Goal: Task Accomplishment & Management: Complete application form

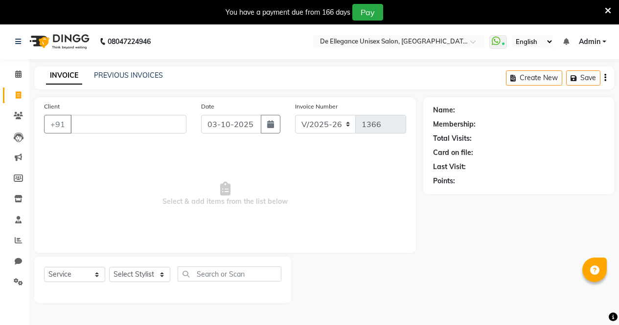
select select "7945"
select select "service"
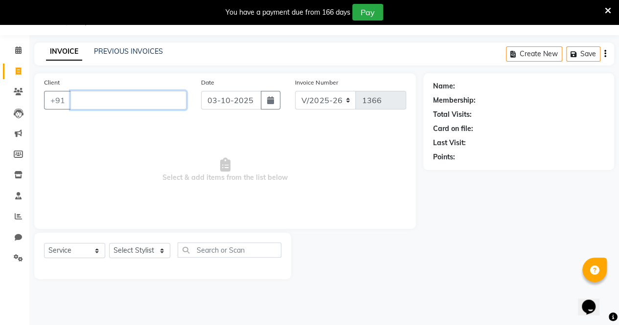
click at [142, 102] on input "Client" at bounding box center [128, 100] width 116 height 19
type input "z"
type input "8"
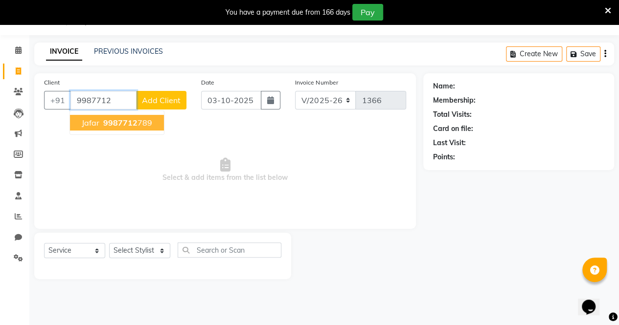
click at [127, 120] on span "9987712" at bounding box center [120, 123] width 34 height 10
type input "9987712789"
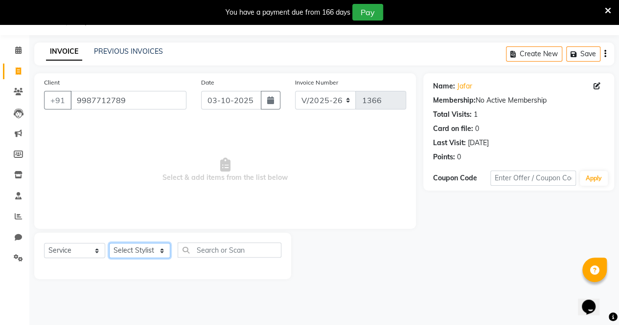
click at [127, 255] on select "Select Stylist [PERSON_NAME] [PERSON_NAME] [PERSON_NAME] [PERSON_NAME]" at bounding box center [139, 250] width 61 height 15
select select "79819"
click at [109, 243] on select "Select Stylist [PERSON_NAME] [PERSON_NAME] [PERSON_NAME] [PERSON_NAME]" at bounding box center [139, 250] width 61 height 15
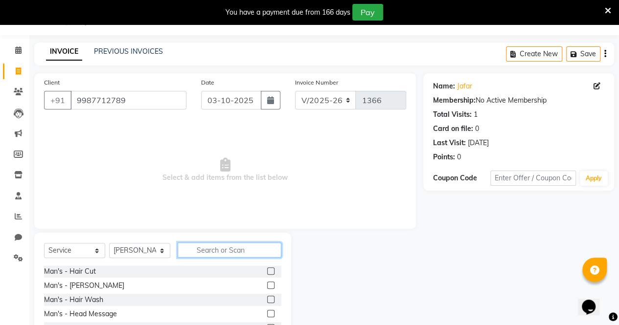
click at [248, 254] on input "text" at bounding box center [230, 250] width 104 height 15
click at [267, 271] on label at bounding box center [270, 271] width 7 height 7
click at [267, 271] on input "checkbox" at bounding box center [270, 272] width 6 height 6
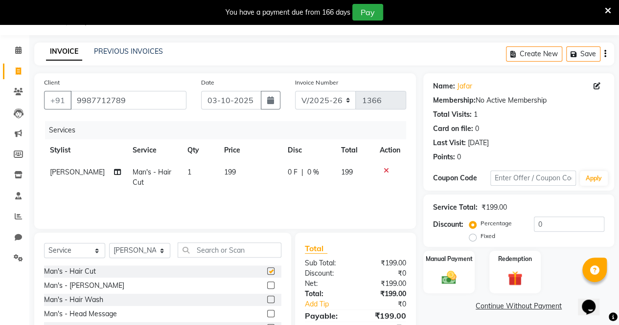
checkbox input "false"
click at [267, 286] on label at bounding box center [270, 285] width 7 height 7
click at [267, 286] on input "checkbox" at bounding box center [270, 286] width 6 height 6
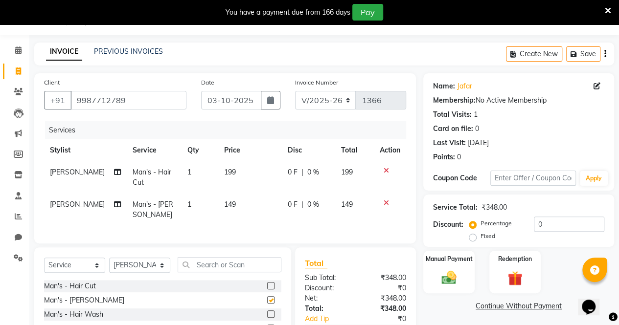
checkbox input "false"
click at [292, 204] on span "0 F" at bounding box center [293, 205] width 10 height 10
select select "79819"
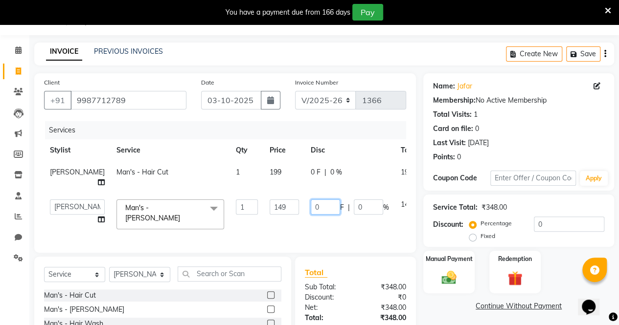
click at [311, 215] on input "0" at bounding box center [325, 207] width 29 height 15
type input "049"
click at [297, 236] on div "Services Stylist Service Qty Price Disc Total Action [PERSON_NAME] Man's - Hair…" at bounding box center [225, 182] width 362 height 122
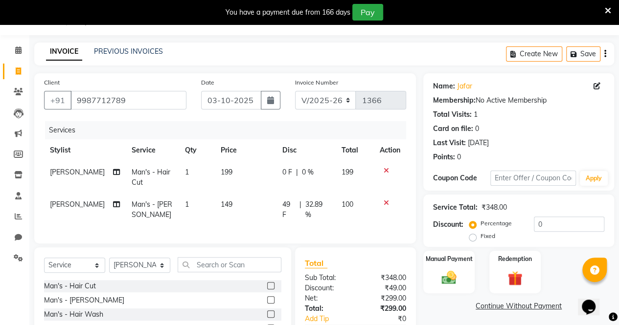
click at [456, 274] on img at bounding box center [449, 278] width 24 height 17
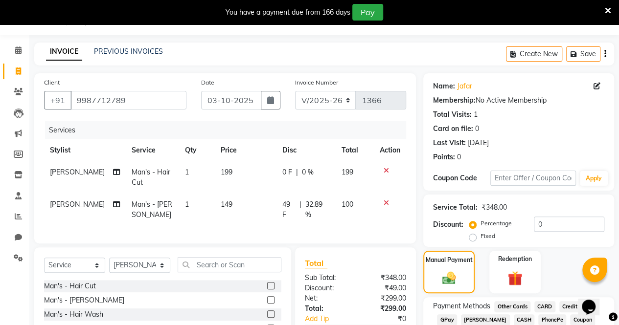
click at [446, 319] on span "GPay" at bounding box center [447, 320] width 20 height 11
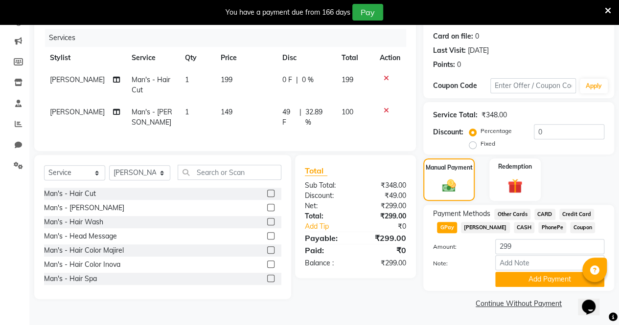
click at [534, 283] on button "Add Payment" at bounding box center [549, 279] width 109 height 15
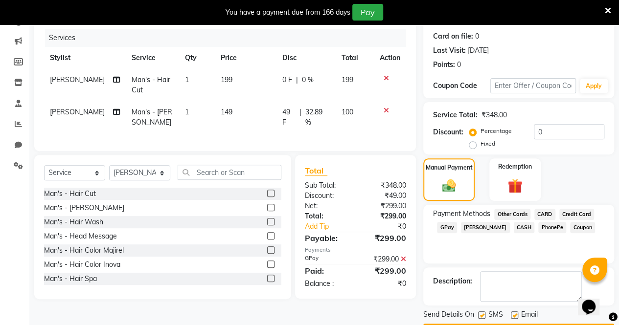
scroll to position [144, 0]
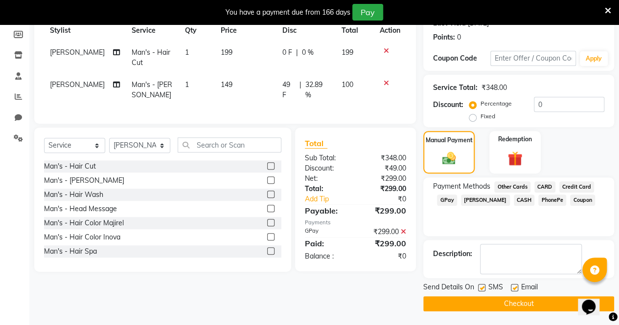
click at [484, 286] on label at bounding box center [481, 287] width 7 height 7
click at [484, 286] on input "checkbox" at bounding box center [481, 288] width 6 height 6
checkbox input "false"
click at [516, 285] on label at bounding box center [514, 287] width 7 height 7
click at [516, 285] on input "checkbox" at bounding box center [514, 288] width 6 height 6
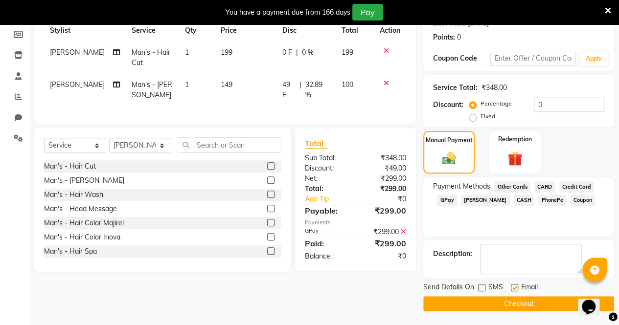
checkbox input "false"
click at [511, 301] on button "Checkout" at bounding box center [518, 304] width 191 height 15
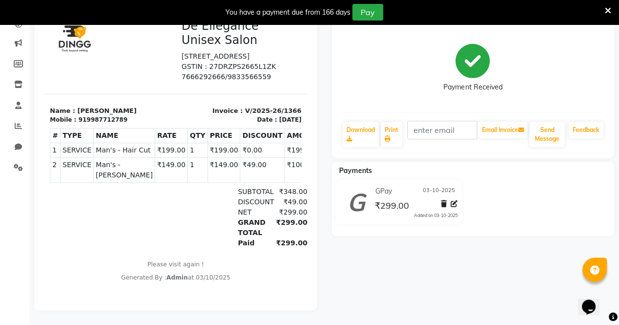
select select "service"
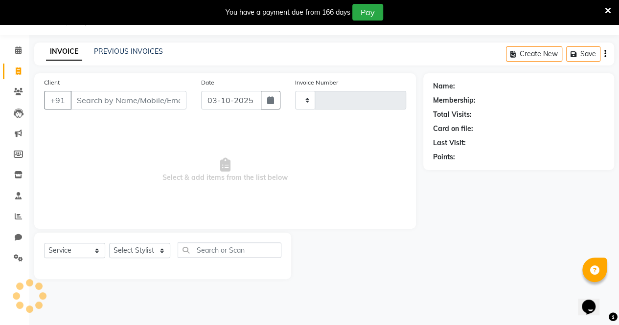
scroll to position [24, 0]
type input "1367"
select select "7945"
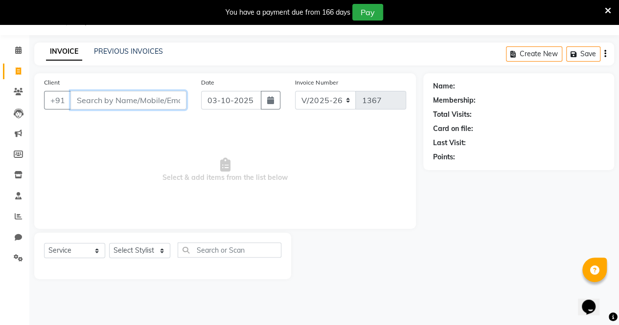
click at [140, 102] on input "Client" at bounding box center [128, 100] width 116 height 19
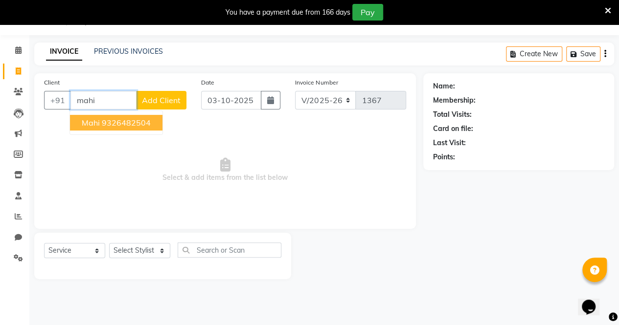
click at [133, 122] on ngb-highlight "9326482504" at bounding box center [126, 123] width 49 height 10
type input "9326482504"
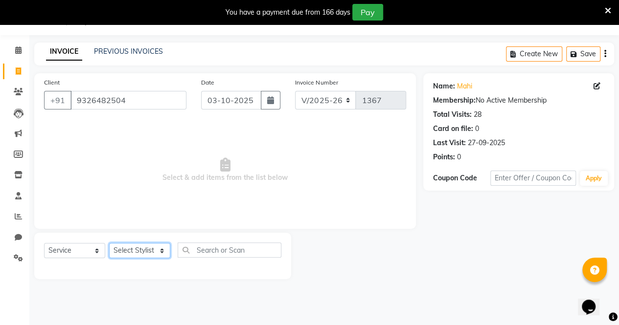
click at [137, 252] on select "Select Stylist [PERSON_NAME] [PERSON_NAME] [PERSON_NAME] [PERSON_NAME]" at bounding box center [139, 250] width 61 height 15
select select "71492"
click at [109, 243] on select "Select Stylist [PERSON_NAME] [PERSON_NAME] [PERSON_NAME] [PERSON_NAME]" at bounding box center [139, 250] width 61 height 15
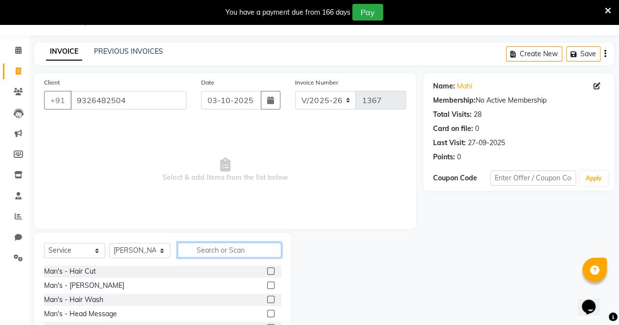
click at [231, 248] on input "text" at bounding box center [230, 250] width 104 height 15
type input "w"
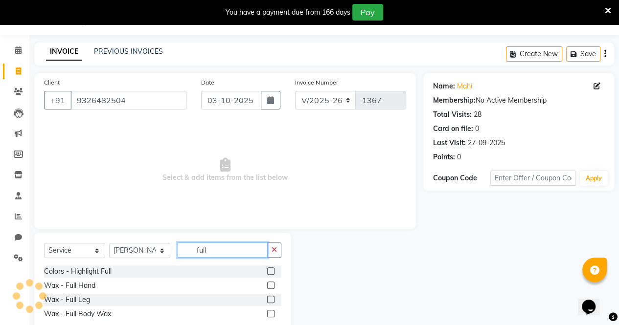
type input "full"
click at [273, 284] on label at bounding box center [270, 285] width 7 height 7
click at [273, 284] on input "checkbox" at bounding box center [270, 286] width 6 height 6
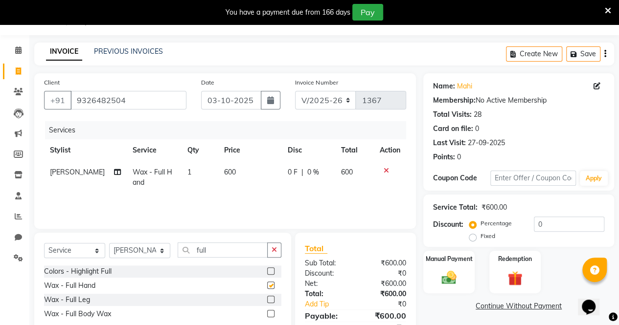
checkbox input "false"
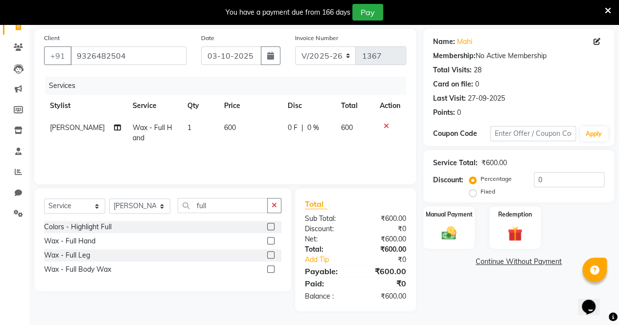
click at [271, 252] on label at bounding box center [270, 255] width 7 height 7
click at [271, 253] on input "checkbox" at bounding box center [270, 256] width 6 height 6
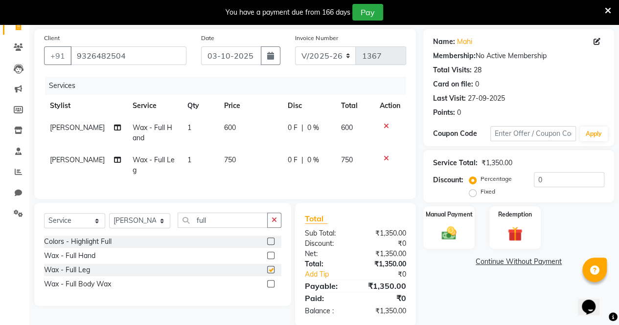
checkbox input "false"
click at [292, 157] on span "0 F" at bounding box center [293, 160] width 10 height 10
select select "71492"
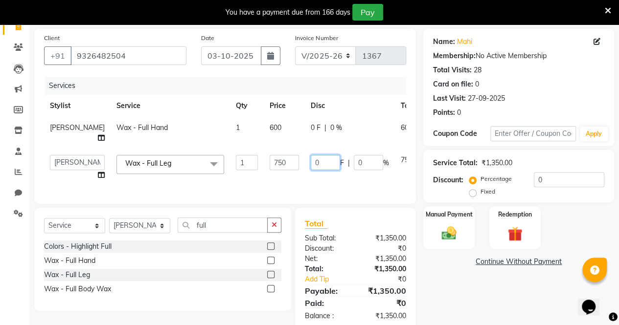
click at [311, 170] on input "0" at bounding box center [325, 162] width 29 height 15
type input "300"
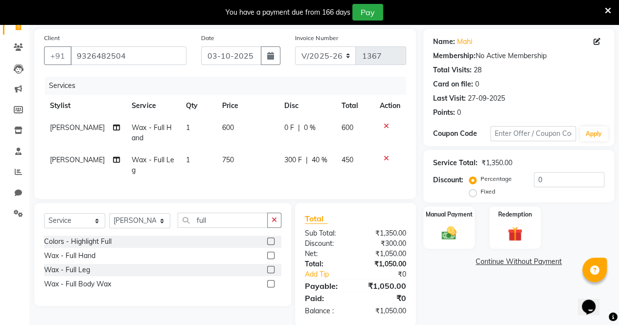
click at [300, 185] on div "Services Stylist Service Qty Price Disc Total Action [PERSON_NAME] Wax - Full H…" at bounding box center [225, 133] width 362 height 113
click at [276, 224] on icon "button" at bounding box center [274, 220] width 5 height 7
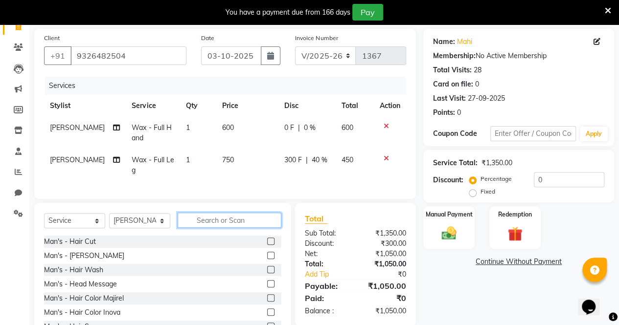
click at [231, 227] on input "text" at bounding box center [230, 220] width 104 height 15
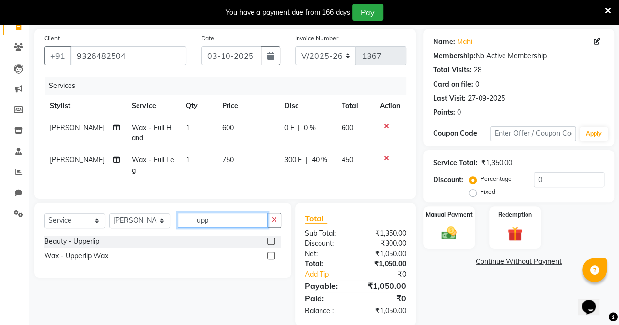
type input "upp"
click at [273, 245] on label at bounding box center [270, 241] width 7 height 7
click at [273, 245] on input "checkbox" at bounding box center [270, 242] width 6 height 6
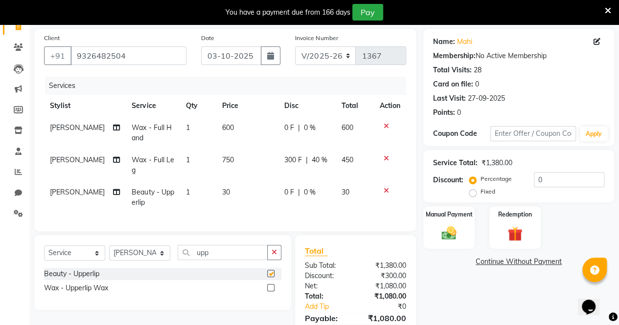
checkbox input "false"
click at [273, 256] on icon "button" at bounding box center [274, 252] width 5 height 7
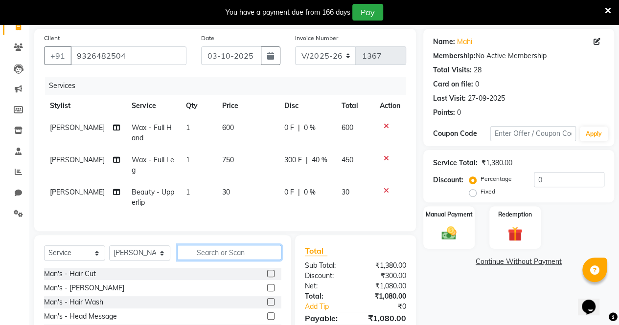
click at [216, 260] on input "text" at bounding box center [230, 252] width 104 height 15
type input "was"
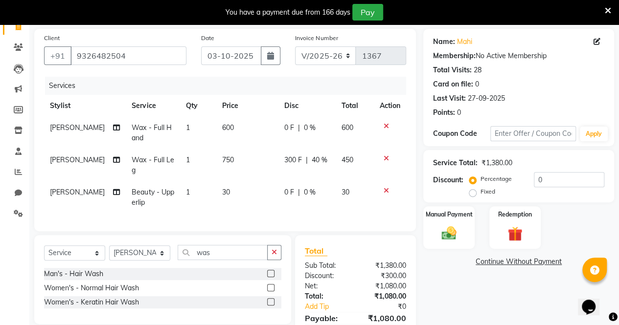
click at [271, 292] on label at bounding box center [270, 287] width 7 height 7
click at [271, 292] on input "checkbox" at bounding box center [270, 288] width 6 height 6
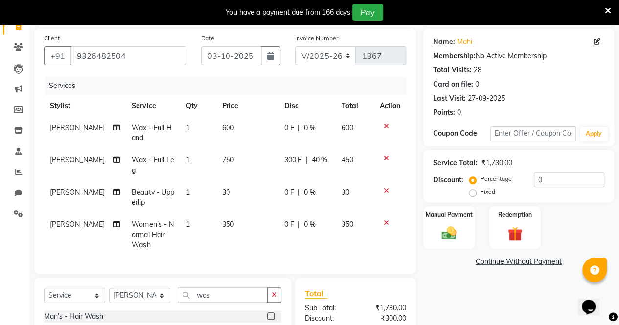
checkbox input "false"
click at [261, 303] on input "was" at bounding box center [223, 295] width 90 height 15
type input "w"
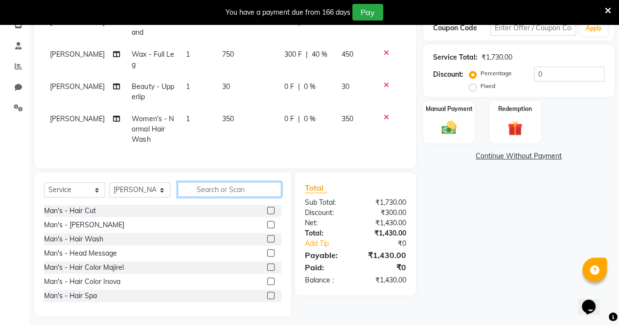
scroll to position [187, 0]
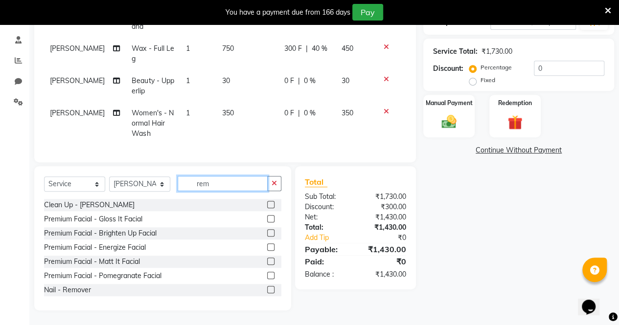
type input "rem"
click at [267, 289] on label at bounding box center [270, 289] width 7 height 7
click at [267, 289] on input "checkbox" at bounding box center [270, 290] width 6 height 6
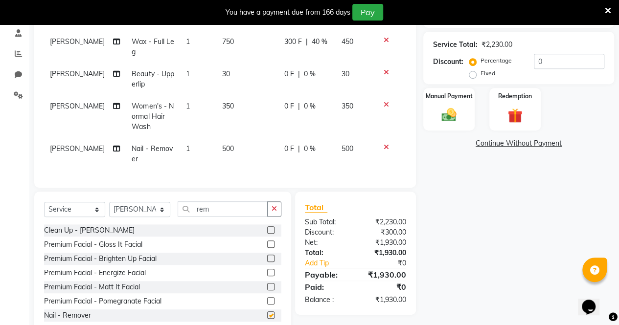
checkbox input "false"
click at [285, 148] on span "0 F" at bounding box center [289, 149] width 10 height 10
select select "71492"
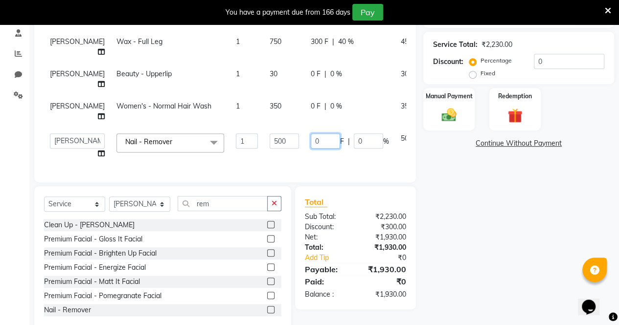
click at [311, 149] on input "0" at bounding box center [325, 141] width 29 height 15
type input "0300"
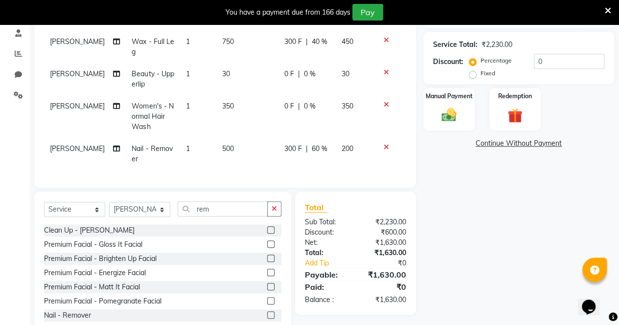
click at [295, 193] on div "Client [PHONE_NUMBER] Date [DATE] Invoice Number V/2025 V/[PHONE_NUMBER] Servic…" at bounding box center [225, 123] width 396 height 426
click at [452, 105] on div "Manual Payment" at bounding box center [448, 109] width 51 height 43
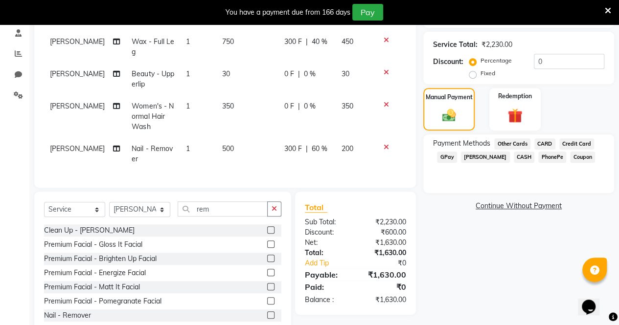
click at [514, 157] on span "CASH" at bounding box center [524, 157] width 21 height 11
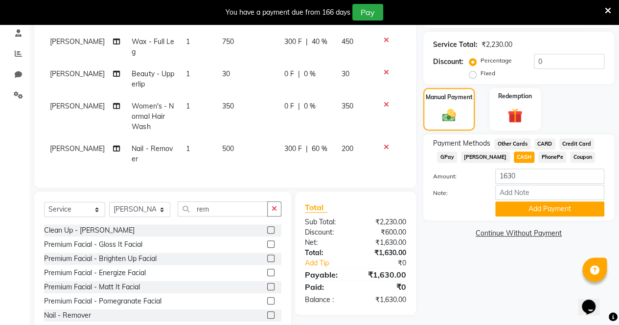
scroll to position [212, 0]
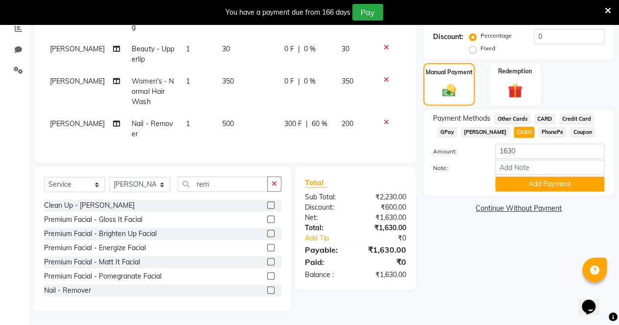
click at [543, 186] on button "Add Payment" at bounding box center [549, 184] width 109 height 15
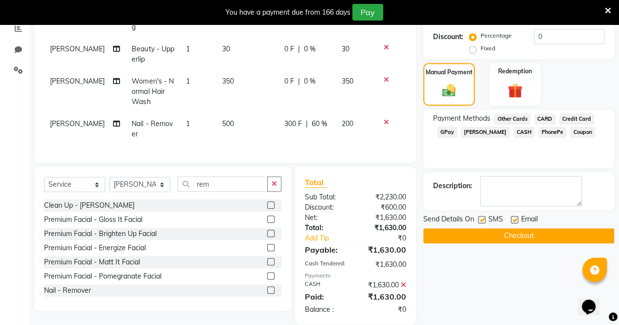
click at [480, 219] on label at bounding box center [481, 219] width 7 height 7
click at [480, 219] on input "checkbox" at bounding box center [481, 220] width 6 height 6
checkbox input "false"
click at [515, 220] on label at bounding box center [514, 219] width 7 height 7
click at [515, 220] on input "checkbox" at bounding box center [514, 220] width 6 height 6
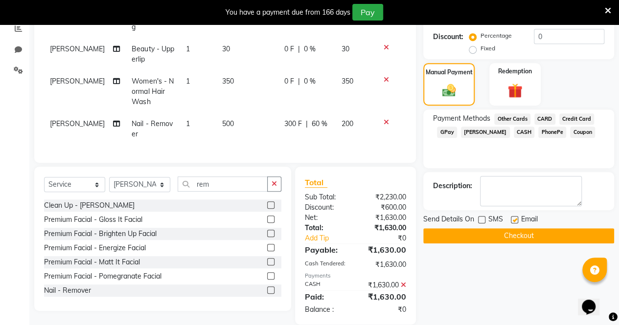
checkbox input "false"
click at [513, 234] on button "Checkout" at bounding box center [518, 236] width 191 height 15
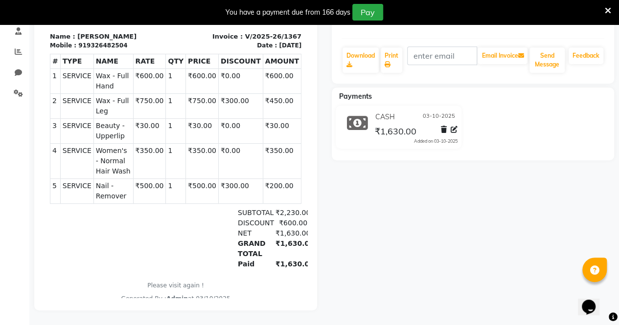
select select "7945"
select select "service"
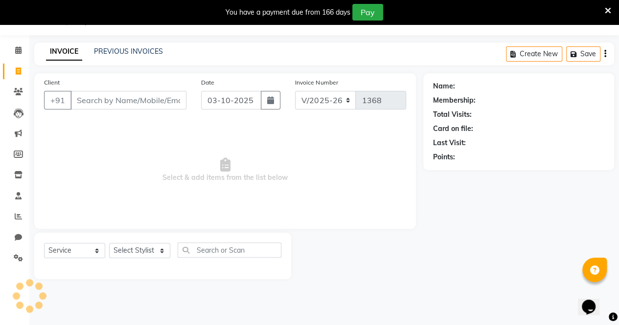
scroll to position [24, 0]
click at [20, 216] on icon at bounding box center [18, 216] width 7 height 7
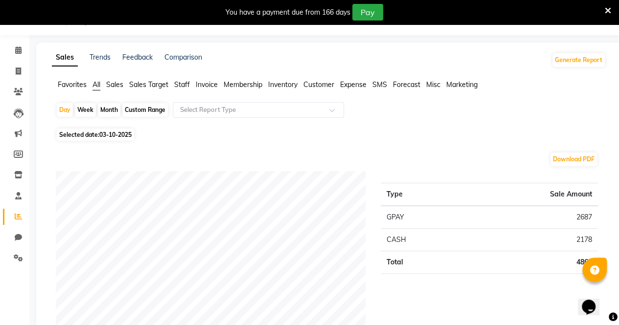
click at [117, 109] on div "Month" at bounding box center [109, 110] width 23 height 14
select select "10"
select select "2025"
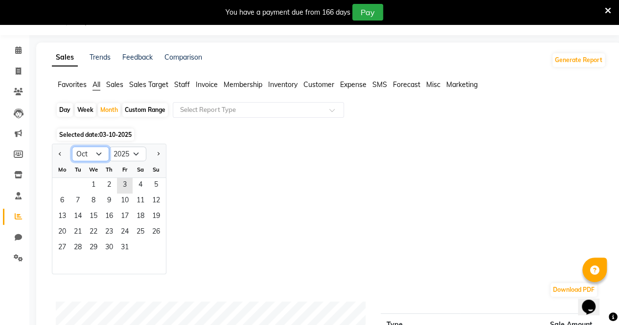
click at [87, 155] on select "Jan Feb Mar Apr May Jun [DATE] Aug Sep Oct Nov Dec" at bounding box center [90, 154] width 37 height 15
select select "9"
click at [72, 147] on select "Jan Feb Mar Apr May Jun [DATE] Aug Sep Oct Nov Dec" at bounding box center [90, 154] width 37 height 15
click at [80, 247] on span "30" at bounding box center [78, 249] width 16 height 16
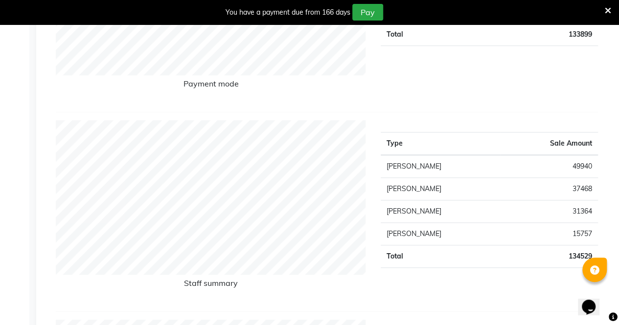
scroll to position [280, 0]
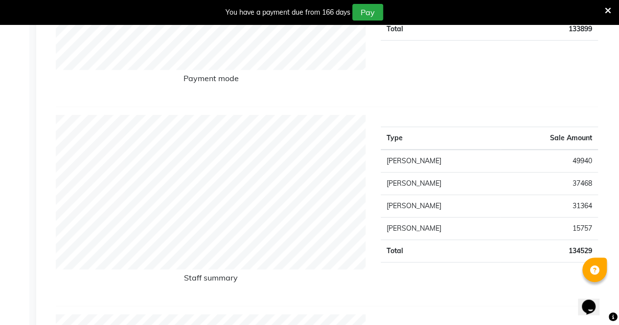
scroll to position [24, 0]
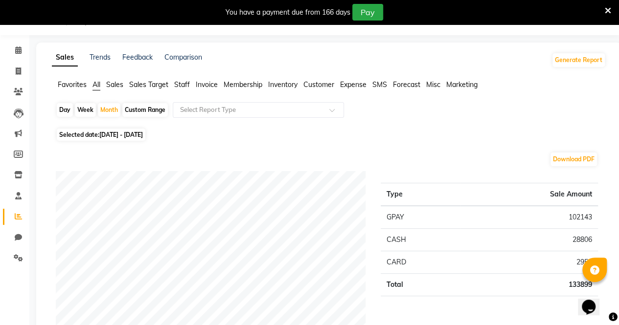
select select "7945"
select select "service"
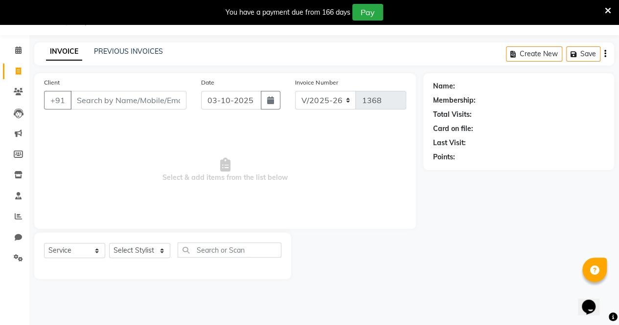
click at [90, 106] on input "Client" at bounding box center [128, 100] width 116 height 19
click at [18, 219] on icon at bounding box center [18, 216] width 7 height 7
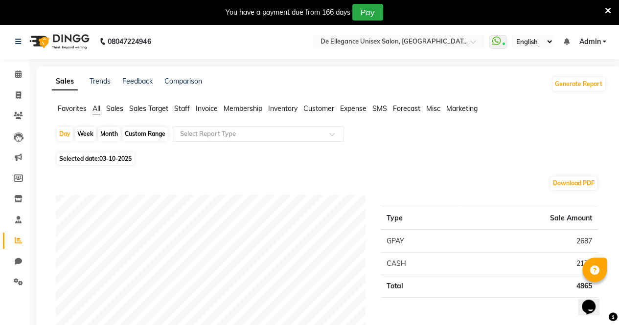
click at [111, 134] on div "Month" at bounding box center [109, 134] width 23 height 14
select select "10"
select select "2025"
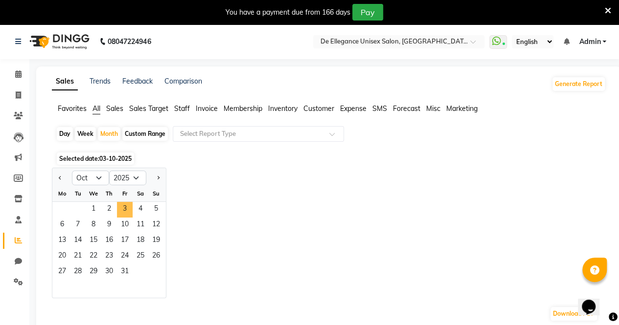
click at [124, 208] on span "3" at bounding box center [125, 210] width 16 height 16
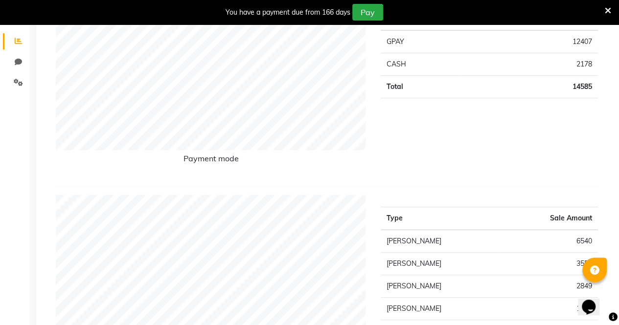
scroll to position [200, 0]
select select "7945"
select select "service"
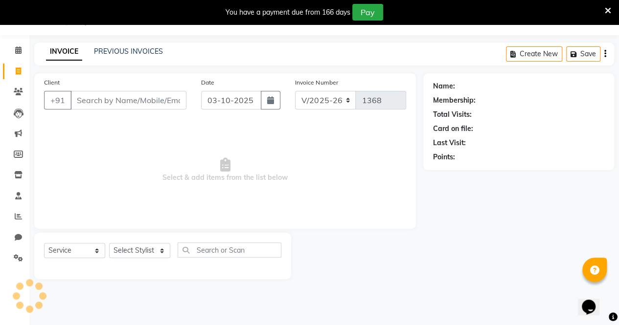
scroll to position [24, 0]
click at [121, 103] on input "Client" at bounding box center [128, 100] width 116 height 19
click at [16, 219] on icon at bounding box center [18, 216] width 7 height 7
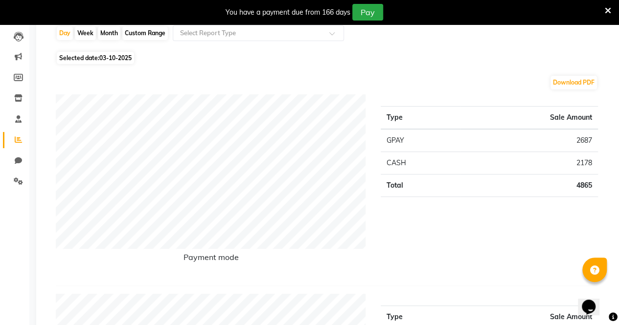
scroll to position [101, 0]
select select "7945"
select select "service"
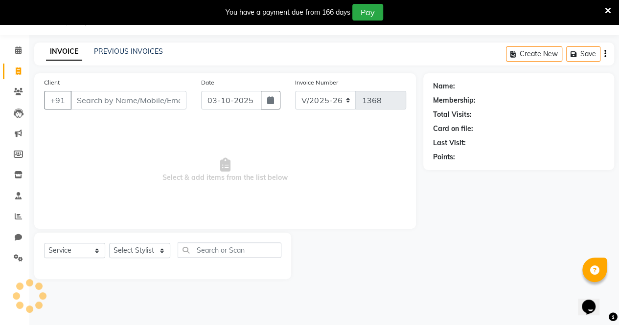
scroll to position [24, 0]
click at [116, 109] on input "Client" at bounding box center [128, 100] width 116 height 19
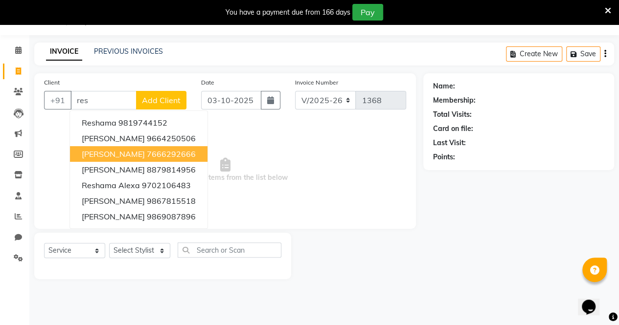
click at [131, 154] on span "[PERSON_NAME]" at bounding box center [113, 154] width 63 height 10
type input "7666292666"
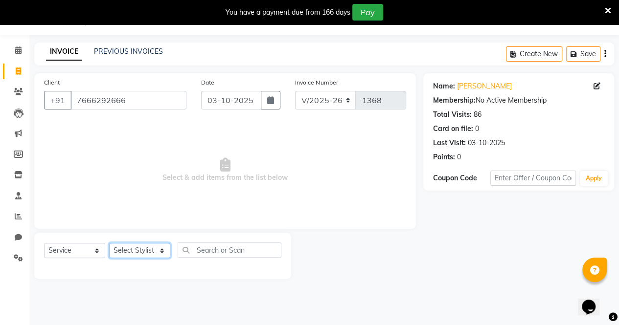
click at [141, 255] on select "Select Stylist [PERSON_NAME] [PERSON_NAME] [PERSON_NAME] [PERSON_NAME]" at bounding box center [139, 250] width 61 height 15
select select "79819"
click at [109, 243] on select "Select Stylist [PERSON_NAME] [PERSON_NAME] [PERSON_NAME] [PERSON_NAME]" at bounding box center [139, 250] width 61 height 15
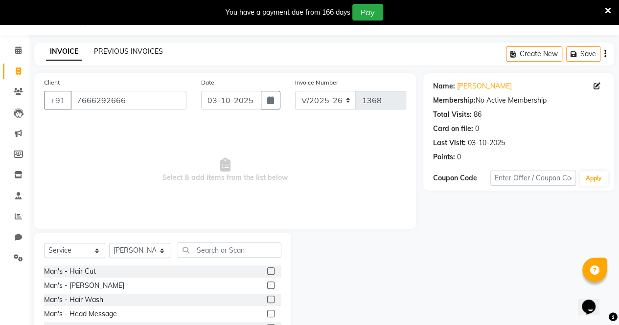
click at [124, 51] on link "PREVIOUS INVOICES" at bounding box center [128, 51] width 69 height 9
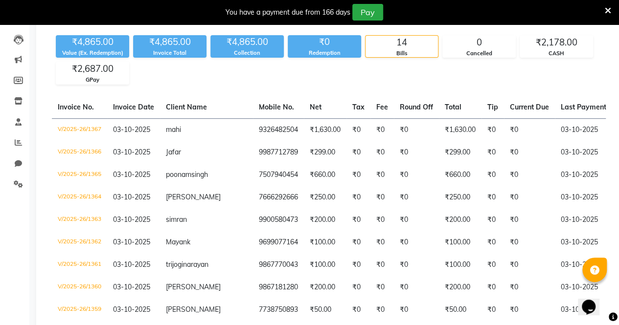
scroll to position [100, 0]
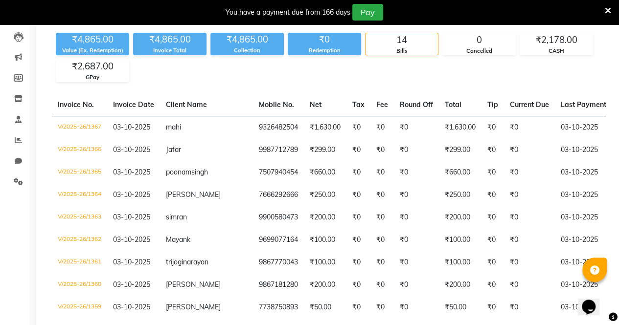
select select "service"
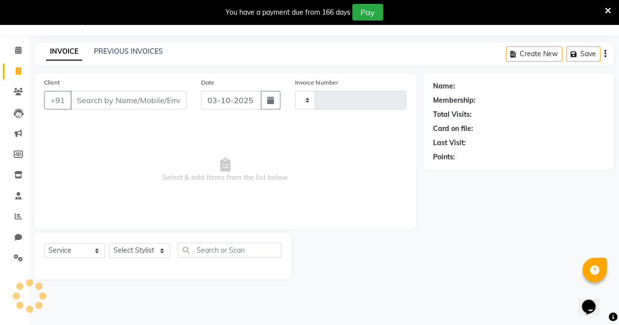
type input "1368"
select select "7945"
click at [132, 96] on input "Client" at bounding box center [128, 100] width 116 height 19
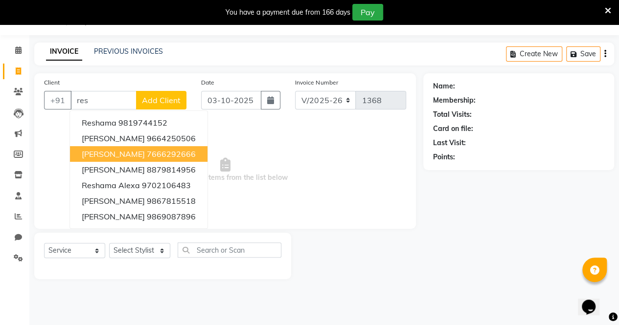
click at [148, 153] on ngb-highlight "7666292666" at bounding box center [171, 154] width 49 height 10
type input "7666292666"
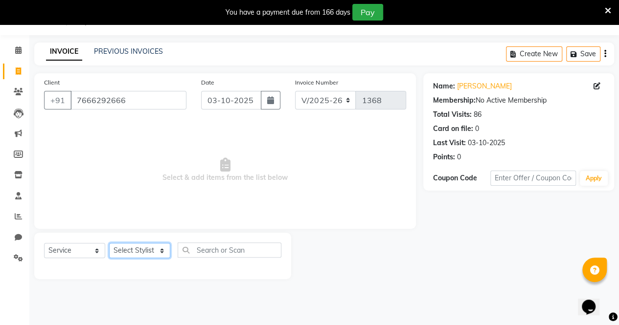
click at [138, 250] on select "Select Stylist [PERSON_NAME] [PERSON_NAME] [PERSON_NAME] [PERSON_NAME]" at bounding box center [139, 250] width 61 height 15
select select "79819"
click at [109, 243] on select "Select Stylist [PERSON_NAME] [PERSON_NAME] [PERSON_NAME] [PERSON_NAME]" at bounding box center [139, 250] width 61 height 15
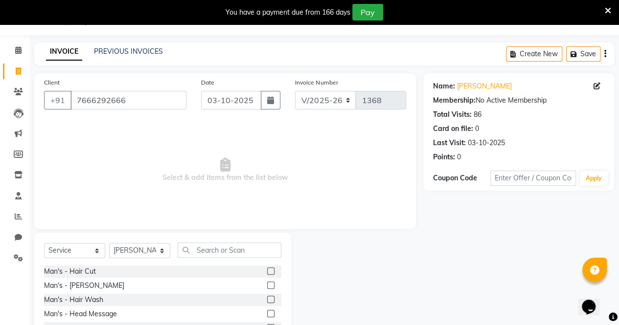
click at [267, 273] on label at bounding box center [270, 271] width 7 height 7
click at [267, 273] on input "checkbox" at bounding box center [270, 272] width 6 height 6
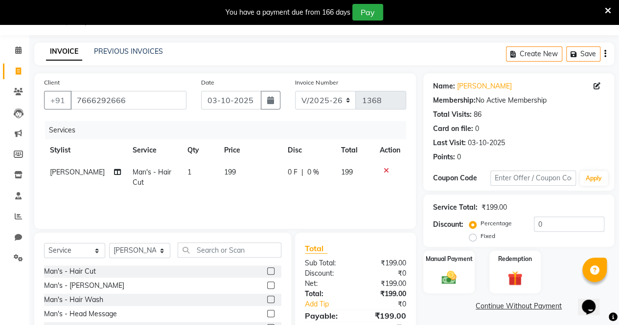
click at [267, 273] on label at bounding box center [270, 271] width 7 height 7
click at [267, 273] on input "checkbox" at bounding box center [270, 272] width 6 height 6
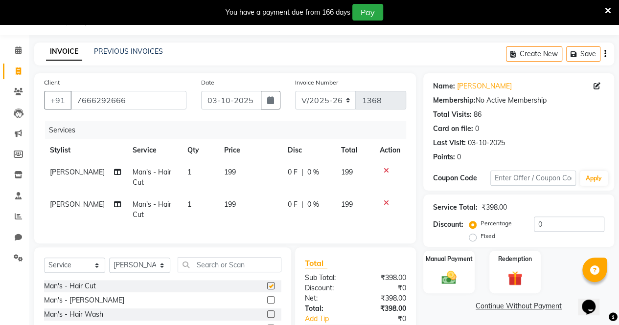
checkbox input "false"
click at [267, 304] on label at bounding box center [270, 300] width 7 height 7
click at [267, 304] on input "checkbox" at bounding box center [270, 301] width 6 height 6
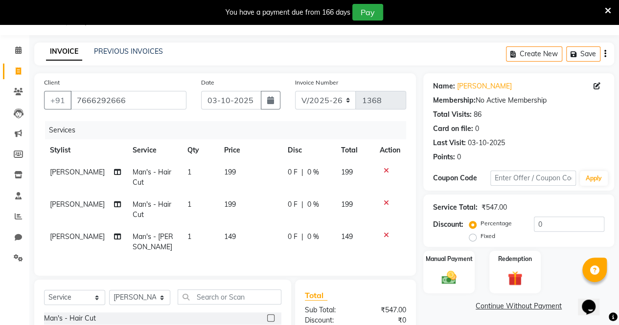
checkbox input "false"
click at [290, 244] on td "0 F | 0 %" at bounding box center [308, 242] width 53 height 32
select select "79819"
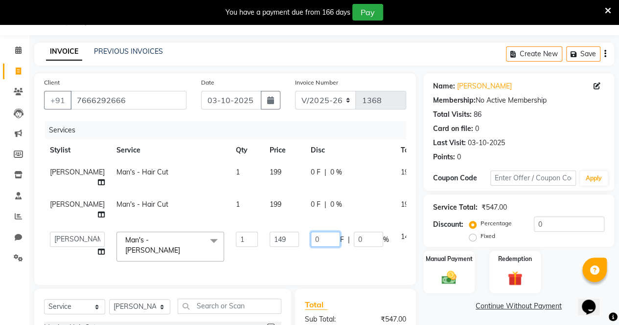
click at [311, 247] on input "0" at bounding box center [325, 239] width 29 height 15
type input "049"
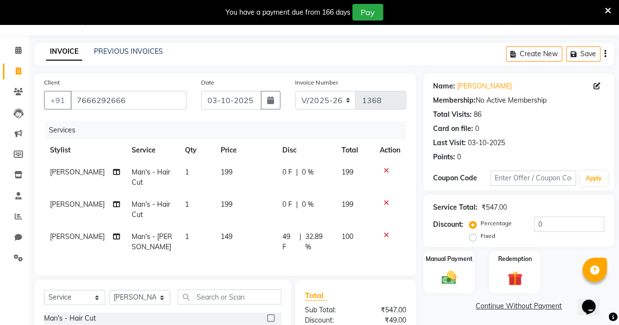
click at [303, 276] on div "Client [PHONE_NUMBER] Date [DATE] Invoice Number V/2025 V/[PHONE_NUMBER] Servic…" at bounding box center [225, 174] width 382 height 203
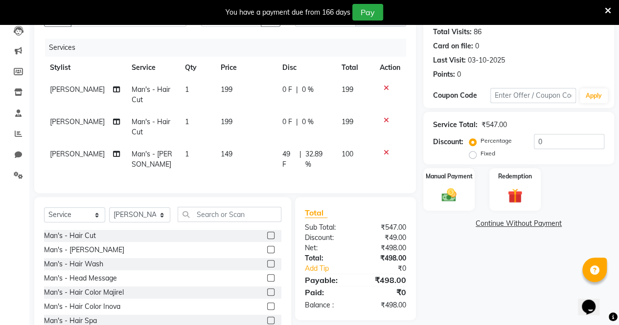
scroll to position [144, 0]
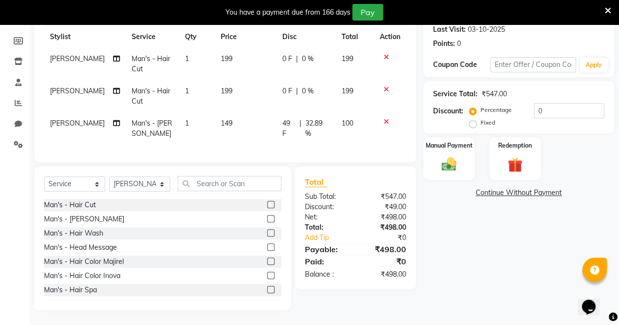
click at [449, 156] on img at bounding box center [449, 164] width 24 height 17
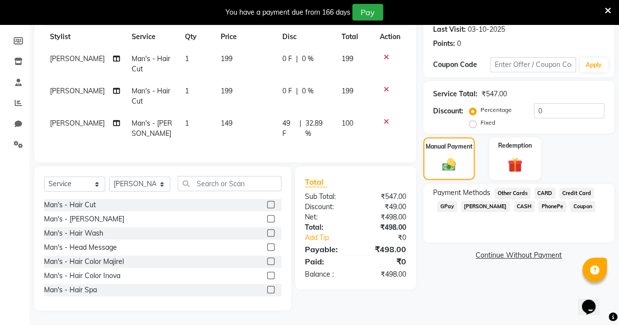
click at [443, 201] on span "GPay" at bounding box center [447, 206] width 20 height 11
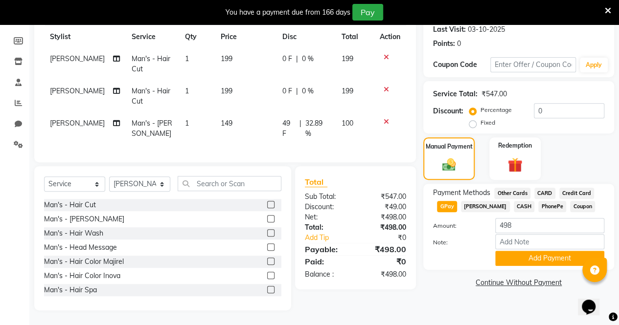
click at [533, 251] on button "Add Payment" at bounding box center [549, 258] width 109 height 15
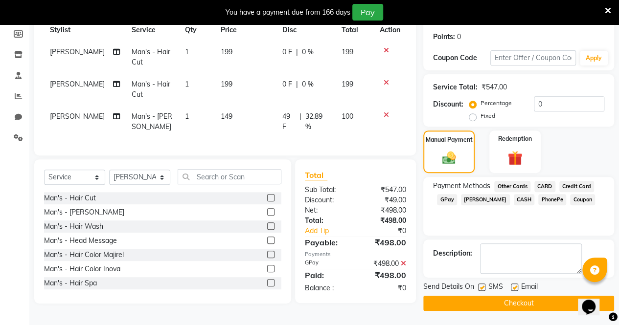
click at [481, 285] on label at bounding box center [481, 287] width 7 height 7
click at [481, 285] on input "checkbox" at bounding box center [481, 288] width 6 height 6
checkbox input "false"
click at [512, 286] on label at bounding box center [514, 287] width 7 height 7
click at [512, 286] on input "checkbox" at bounding box center [514, 288] width 6 height 6
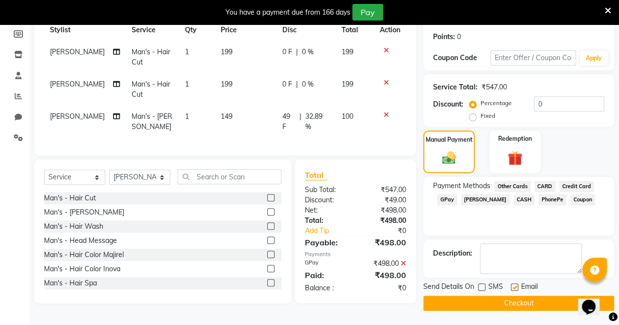
checkbox input "false"
click at [511, 300] on button "Checkout" at bounding box center [518, 303] width 191 height 15
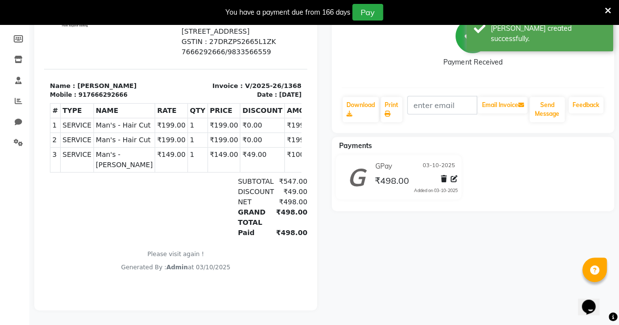
scroll to position [24, 0]
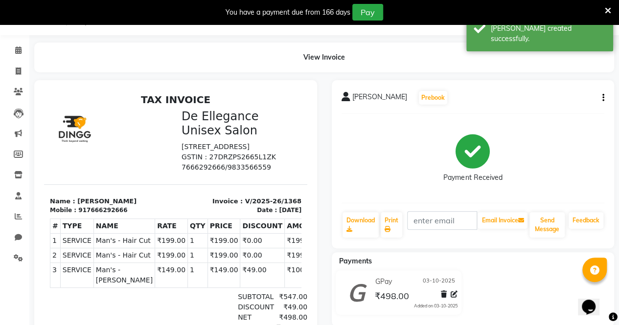
select select "7945"
select select "service"
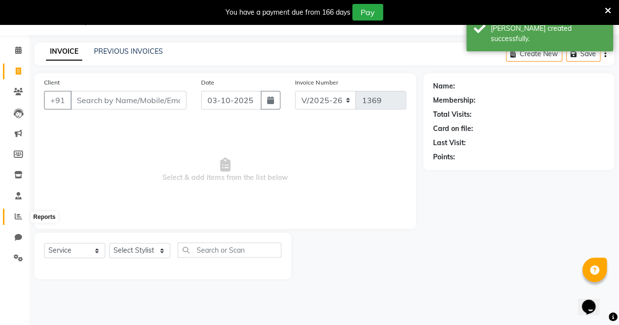
click at [18, 219] on icon at bounding box center [18, 216] width 7 height 7
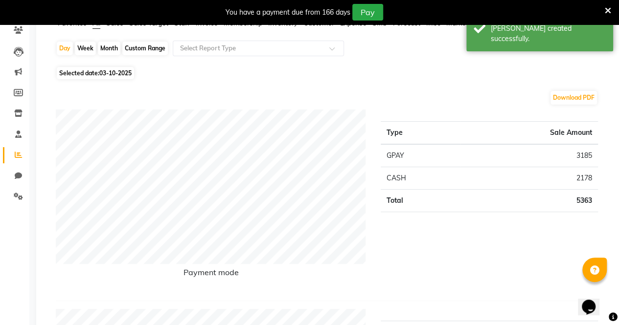
scroll to position [86, 0]
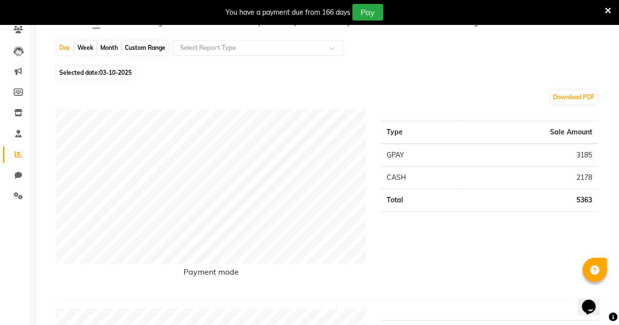
scroll to position [24, 0]
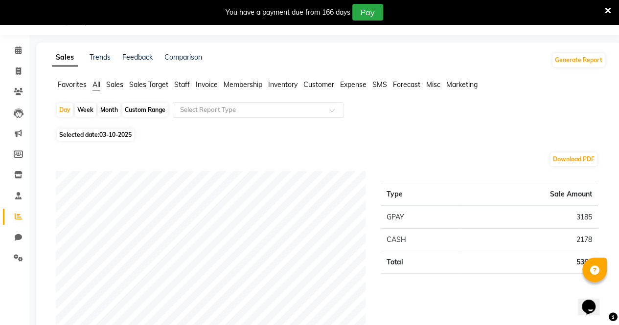
select select "7945"
select select "service"
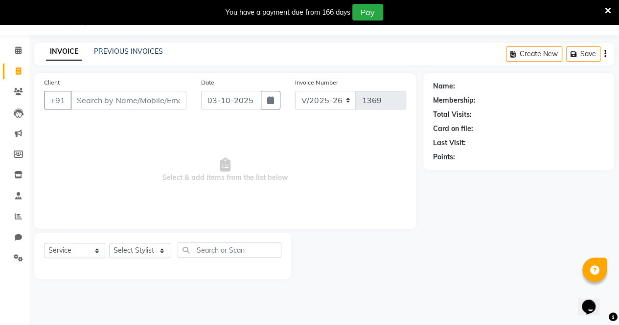
click at [130, 103] on input "Client" at bounding box center [128, 100] width 116 height 19
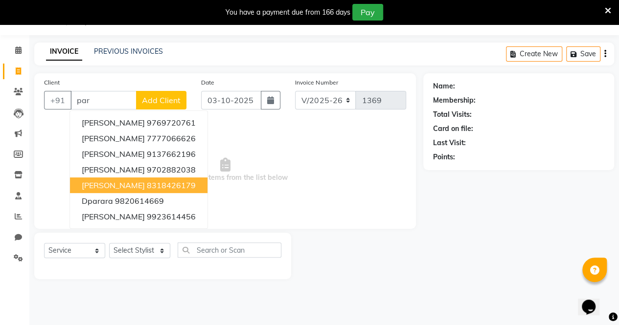
click at [138, 181] on button "[PERSON_NAME] 8318426179" at bounding box center [139, 186] width 138 height 16
type input "8318426179"
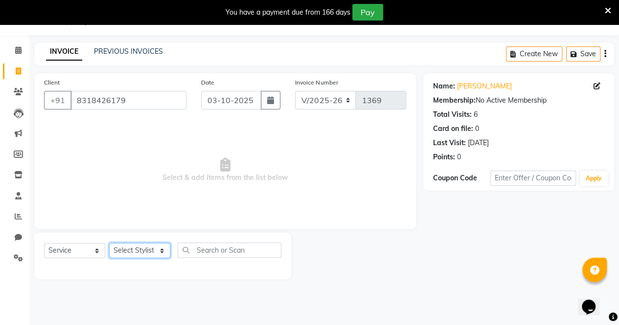
click at [136, 246] on select "Select Stylist [PERSON_NAME] [PERSON_NAME] [PERSON_NAME] [PERSON_NAME]" at bounding box center [139, 250] width 61 height 15
select select "80443"
click at [109, 243] on select "Select Stylist [PERSON_NAME] [PERSON_NAME] [PERSON_NAME] [PERSON_NAME]" at bounding box center [139, 250] width 61 height 15
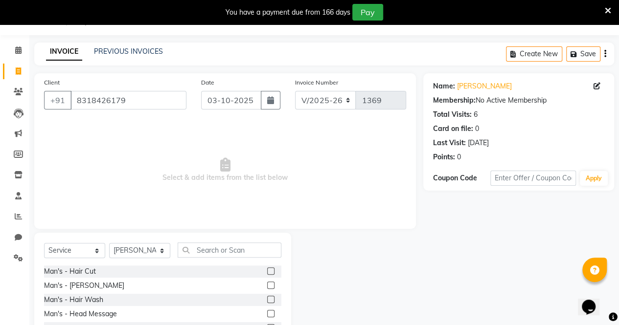
click at [267, 274] on label at bounding box center [270, 271] width 7 height 7
click at [267, 274] on input "checkbox" at bounding box center [270, 272] width 6 height 6
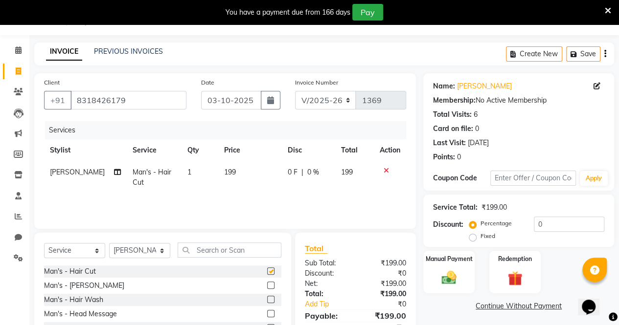
checkbox input "false"
click at [447, 276] on img at bounding box center [449, 278] width 24 height 17
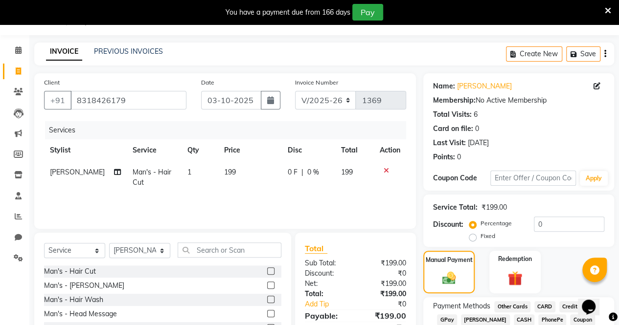
scroll to position [90, 0]
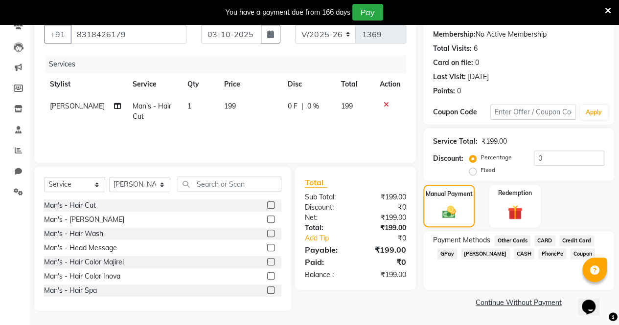
click at [450, 254] on span "GPay" at bounding box center [447, 254] width 20 height 11
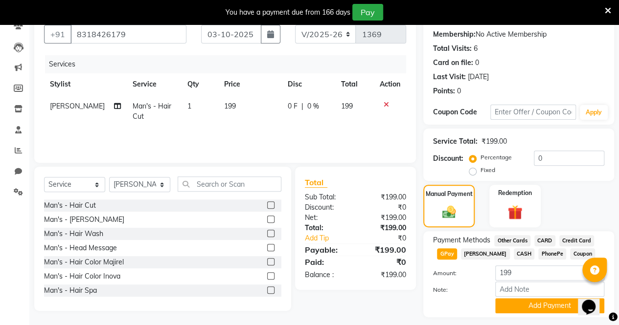
scroll to position [116, 0]
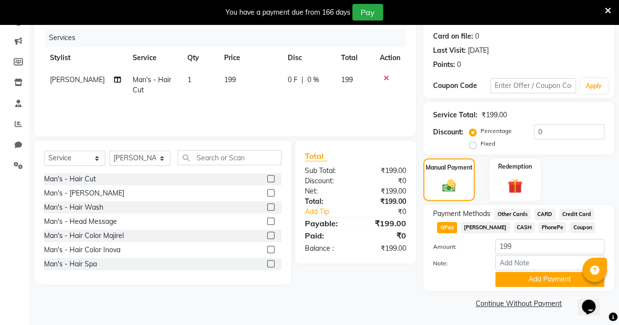
click at [548, 276] on button "Add Payment" at bounding box center [549, 279] width 109 height 15
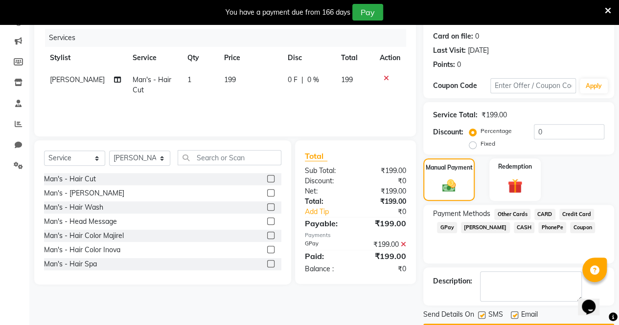
scroll to position [144, 0]
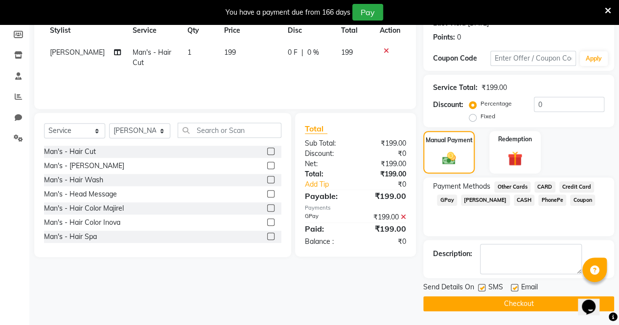
click at [483, 286] on label at bounding box center [481, 287] width 7 height 7
click at [483, 286] on input "checkbox" at bounding box center [481, 288] width 6 height 6
checkbox input "false"
click at [513, 287] on label at bounding box center [514, 287] width 7 height 7
click at [513, 287] on input "checkbox" at bounding box center [514, 288] width 6 height 6
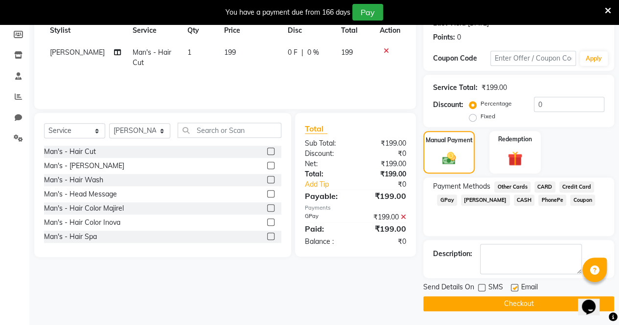
checkbox input "false"
drag, startPoint x: 513, startPoint y: 287, endPoint x: 512, endPoint y: 303, distance: 15.7
click at [512, 303] on div "Send Details On SMS Email Checkout" at bounding box center [518, 296] width 191 height 29
click at [512, 303] on button "Checkout" at bounding box center [518, 304] width 191 height 15
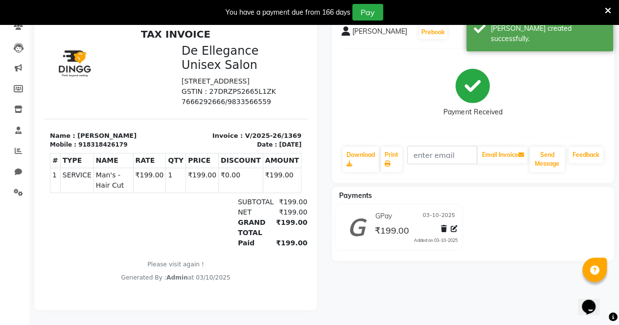
scroll to position [24, 0]
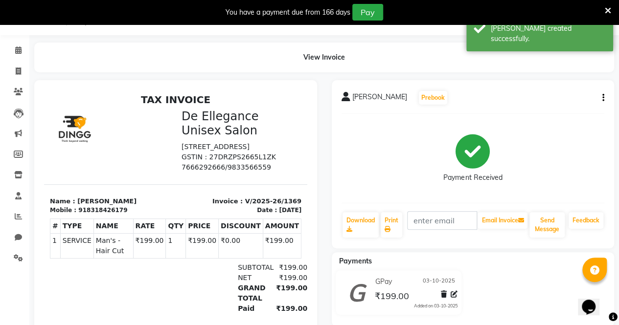
select select "7945"
select select "service"
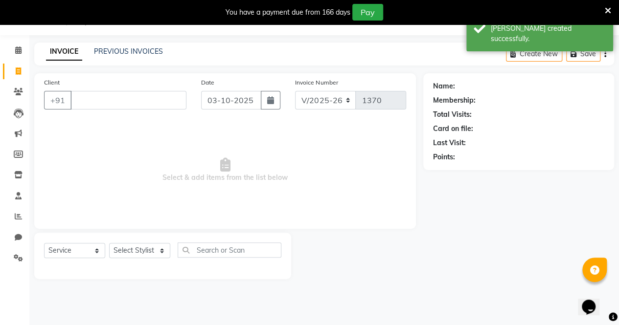
click at [120, 101] on input "Client" at bounding box center [128, 100] width 116 height 19
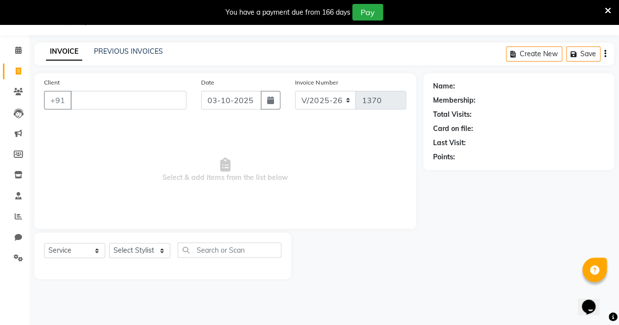
click at [120, 101] on input "Client" at bounding box center [128, 100] width 116 height 19
click at [20, 216] on icon at bounding box center [18, 216] width 7 height 7
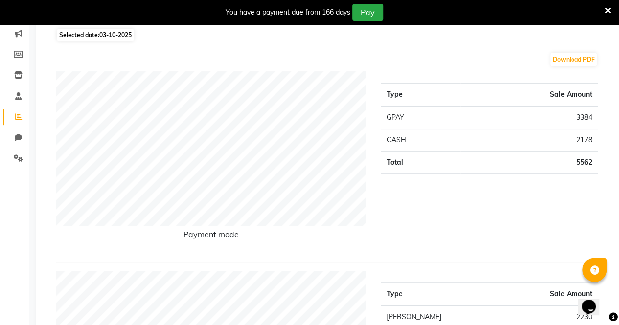
scroll to position [125, 0]
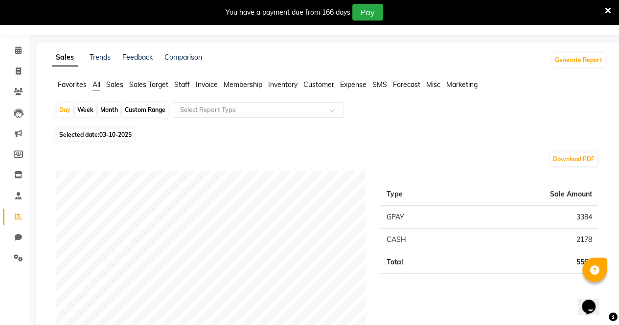
select select "7945"
select select "service"
